Goal: Information Seeking & Learning: Check status

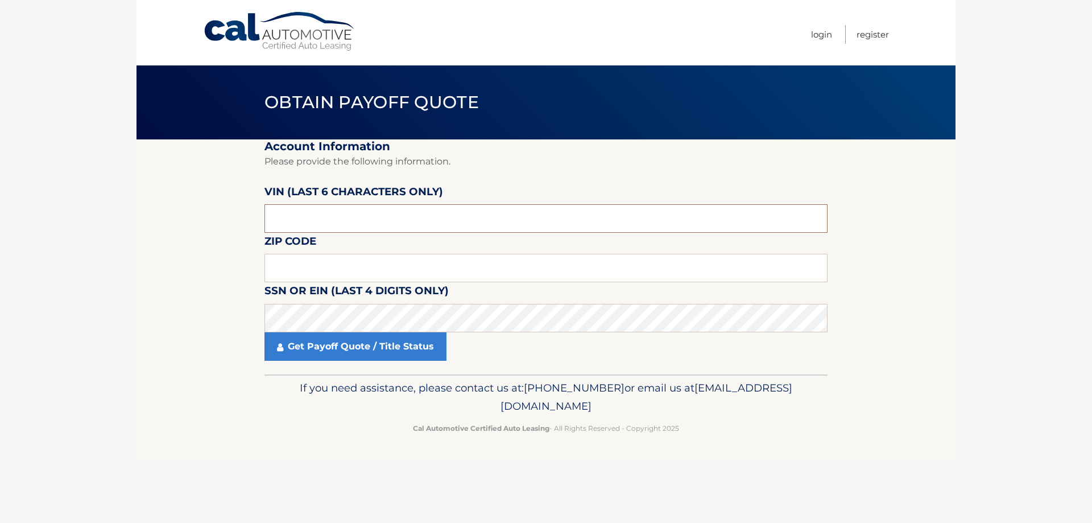
click at [385, 214] on input "text" at bounding box center [546, 218] width 563 height 28
type input "067434"
type input "10591"
click at [352, 354] on link "Get Payoff Quote / Title Status" at bounding box center [356, 346] width 182 height 28
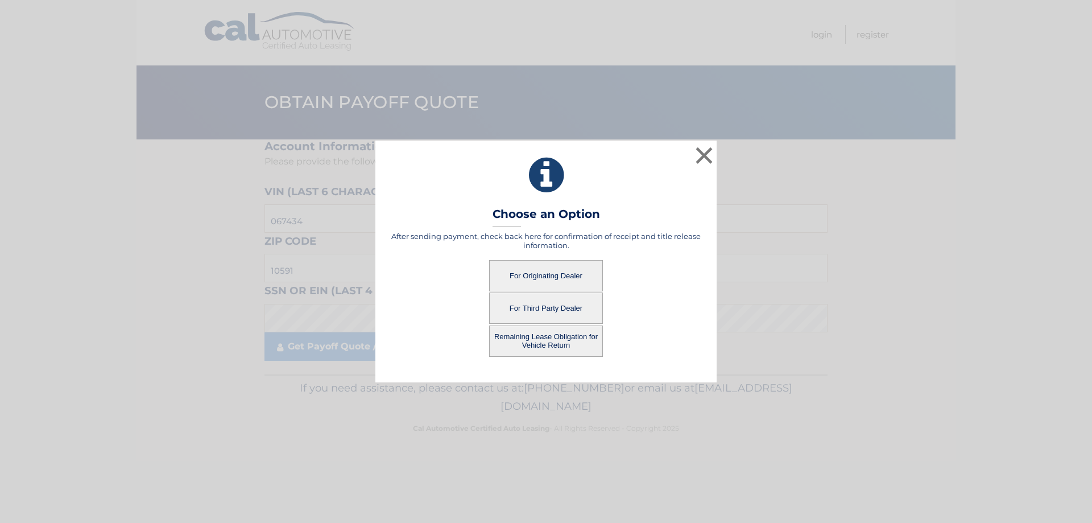
click at [553, 306] on button "For Third Party Dealer" at bounding box center [546, 307] width 114 height 31
click at [543, 339] on button "Remaining Lease Obligation for Vehicle Return" at bounding box center [546, 340] width 114 height 31
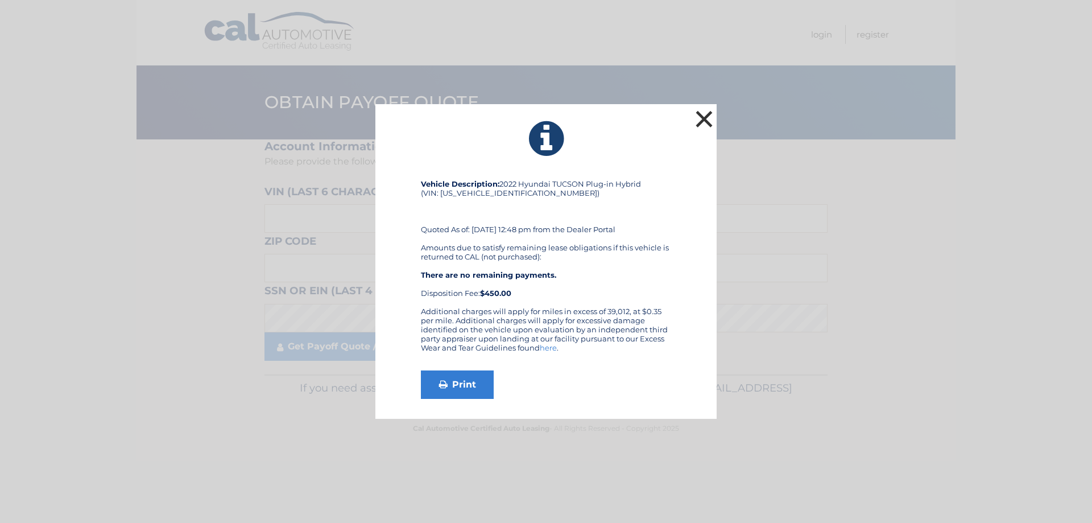
drag, startPoint x: 709, startPoint y: 117, endPoint x: 695, endPoint y: 123, distance: 15.5
click at [709, 117] on button "×" at bounding box center [704, 119] width 23 height 23
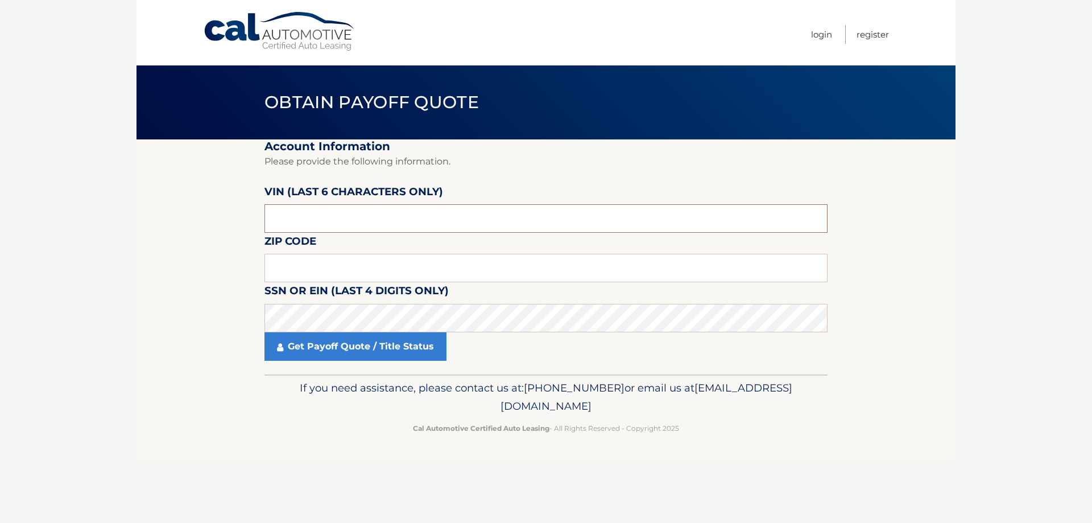
click at [348, 225] on input "text" at bounding box center [546, 218] width 563 height 28
type input "067434"
type input "10591"
click at [292, 346] on link "Get Payoff Quote / Title Status" at bounding box center [356, 346] width 182 height 28
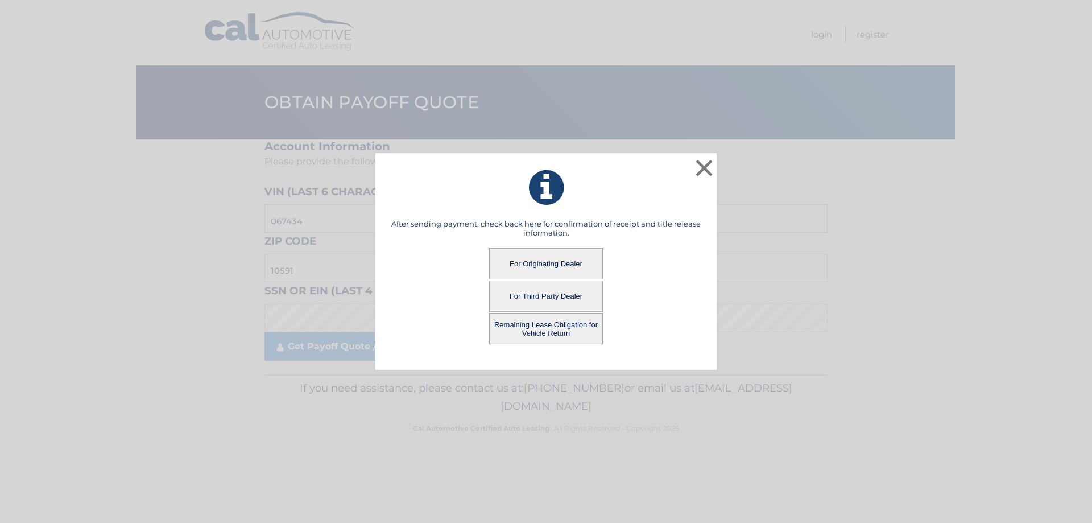
click at [550, 294] on button "For Third Party Dealer" at bounding box center [546, 295] width 114 height 31
click at [530, 294] on button "For Third Party Dealer" at bounding box center [546, 295] width 114 height 31
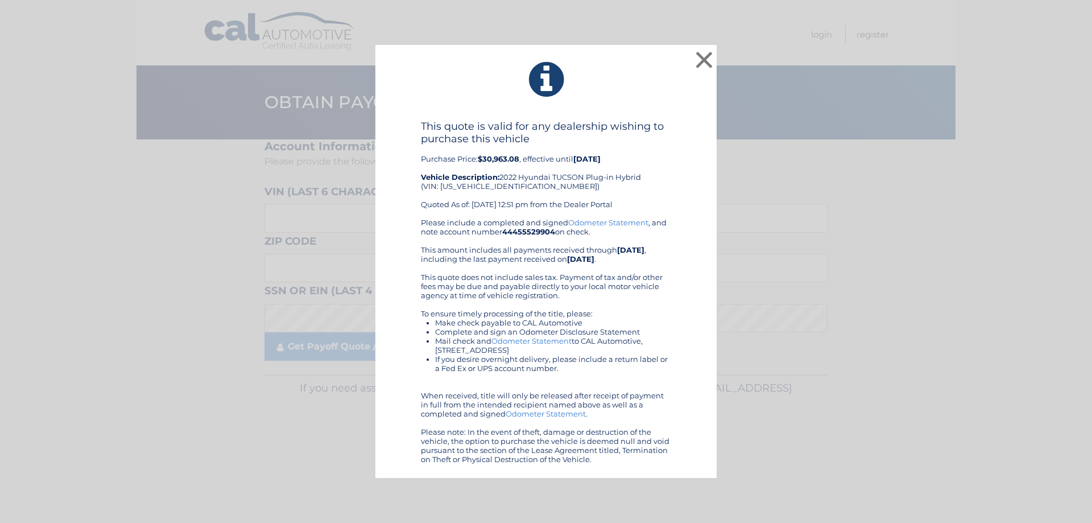
click at [514, 158] on b "$30,963.08" at bounding box center [499, 158] width 42 height 9
click at [530, 162] on div "This quote is valid for any dealership wishing to purchase this vehicle Purchas…" at bounding box center [546, 169] width 250 height 98
drag, startPoint x: 523, startPoint y: 161, endPoint x: 480, endPoint y: 162, distance: 42.7
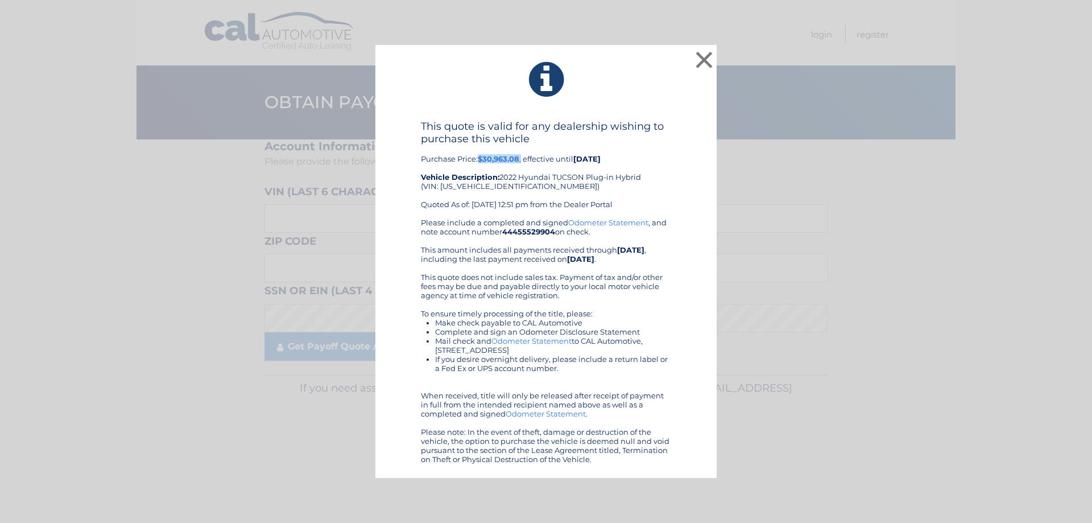
click at [480, 162] on div "This quote is valid for any dealership wishing to purchase this vehicle Purchas…" at bounding box center [546, 169] width 250 height 98
copy div "$30,963.08 ,"
click at [712, 64] on button "×" at bounding box center [704, 59] width 23 height 23
